Goal: Check status: Verify the current state of an ongoing process or item

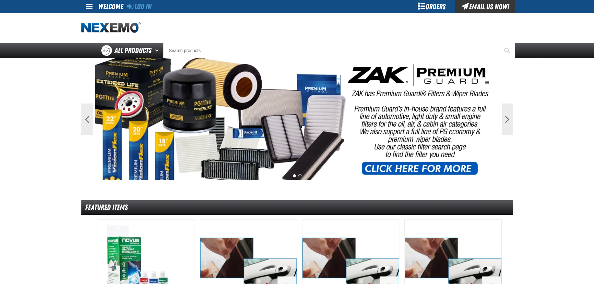
click at [134, 5] on link "Log In" at bounding box center [139, 6] width 25 height 9
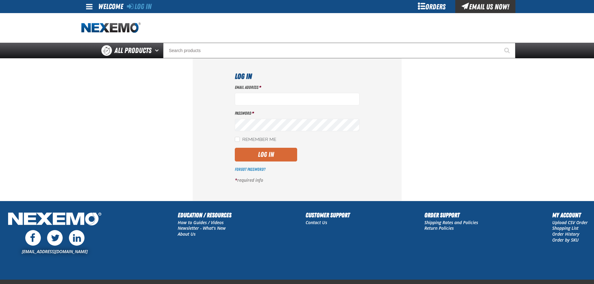
type input "[EMAIL_ADDRESS][DOMAIN_NAME]"
click at [275, 153] on button "Log In" at bounding box center [266, 155] width 62 height 14
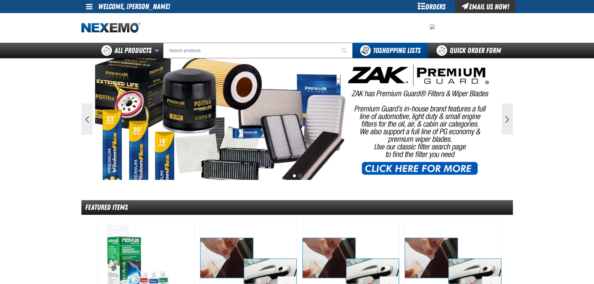
click at [437, 7] on div "Orders" at bounding box center [432, 6] width 47 height 13
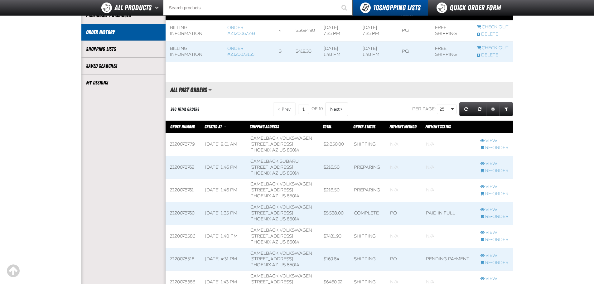
scroll to position [156, 0]
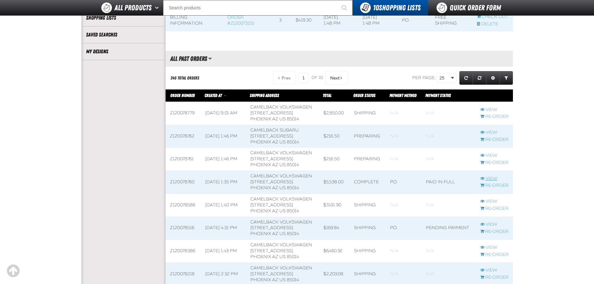
click at [490, 182] on link "View" at bounding box center [494, 179] width 28 height 6
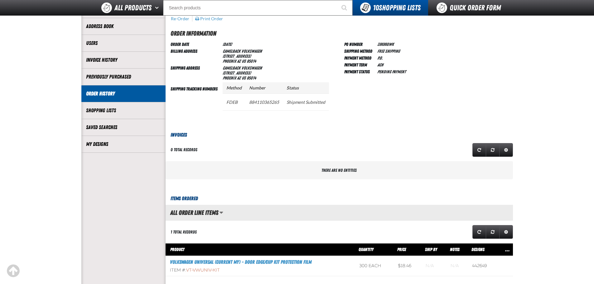
scroll to position [62, 0]
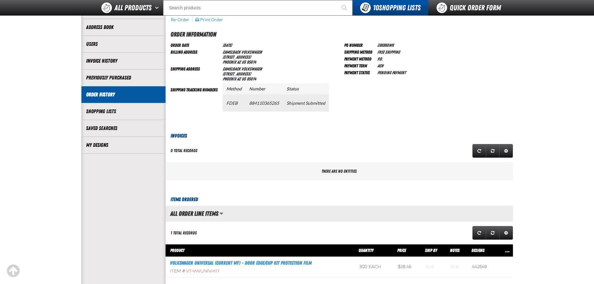
click at [258, 103] on td "884110365265" at bounding box center [264, 103] width 37 height 17
copy td "884110365265"
